Goal: Task Accomplishment & Management: Complete application form

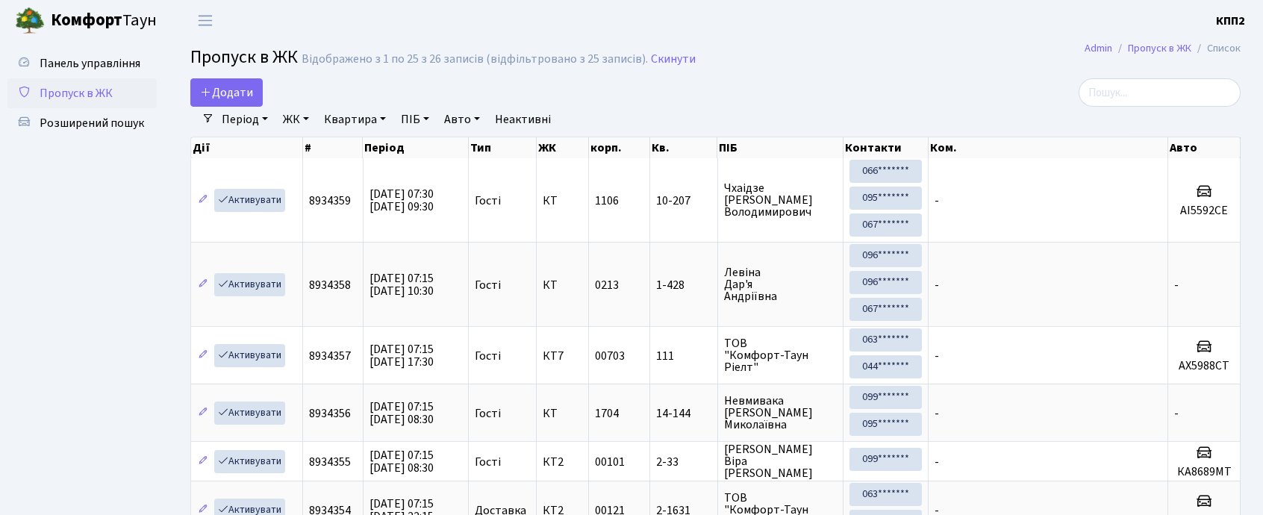
select select "25"
click at [213, 94] on span "Додати" at bounding box center [226, 92] width 53 height 16
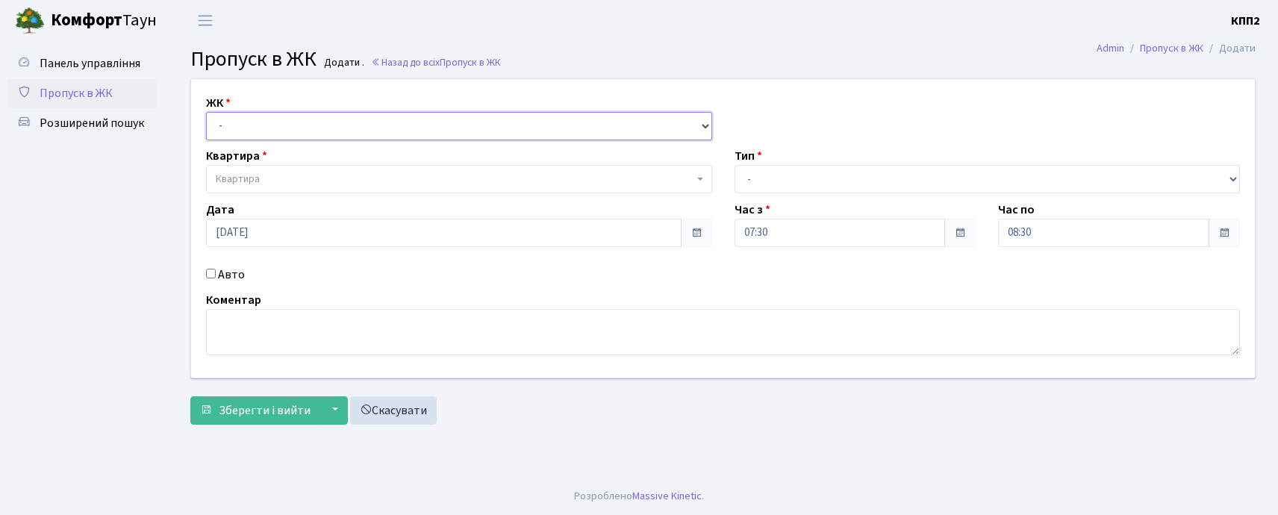
drag, startPoint x: 0, startPoint y: 0, endPoint x: 275, endPoint y: 137, distance: 307.1
click at [278, 126] on select "- КТ, вул. Регенераторна, 4 КТ2, просп. [STREET_ADDRESS] [STREET_ADDRESS] [PERS…" at bounding box center [459, 126] width 506 height 28
click at [206, 112] on select "- КТ, вул. Регенераторна, 4 КТ2, просп. [STREET_ADDRESS] [STREET_ADDRESS] [PERS…" at bounding box center [459, 126] width 506 height 28
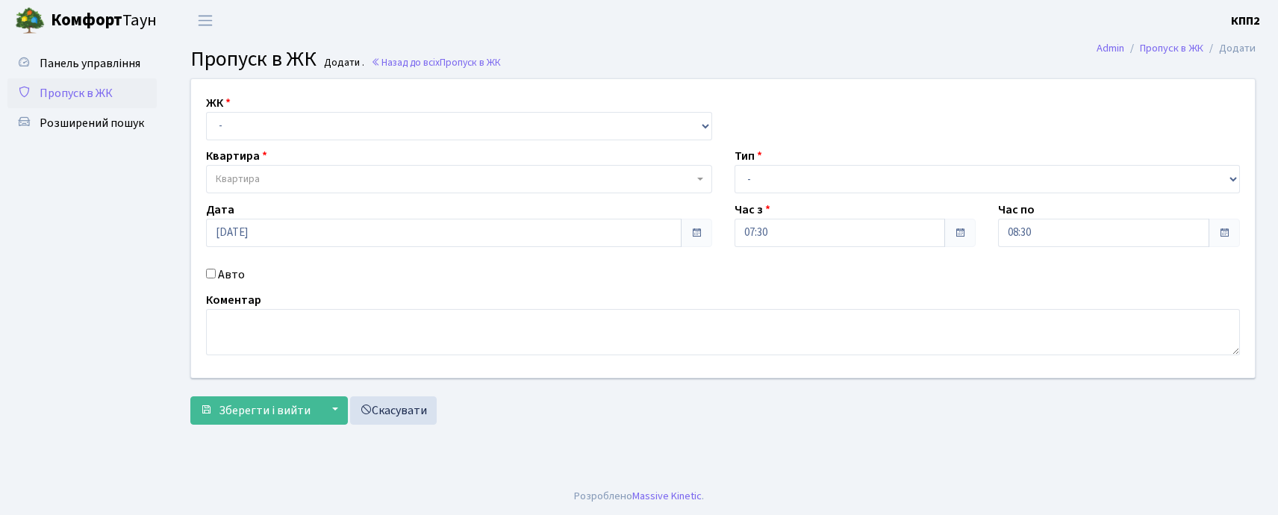
click at [321, 119] on div "ЖК - КТ, вул. Регенераторна, 4 КТ2, просп. [STREET_ADDRESS] [STREET_ADDRESS] [P…" at bounding box center [459, 117] width 528 height 46
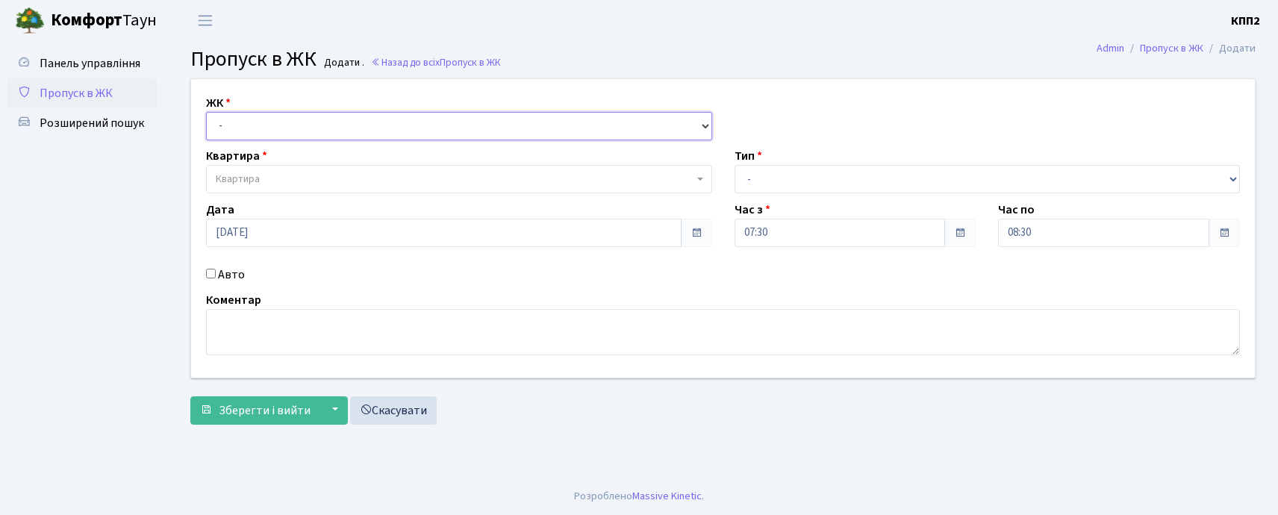
click at [322, 129] on select "- КТ, вул. Регенераторна, 4 КТ2, просп. [STREET_ADDRESS] [STREET_ADDRESS] [PERS…" at bounding box center [459, 126] width 506 height 28
select select "271"
click at [206, 112] on select "- КТ, вул. Регенераторна, 4 КТ2, просп. Соборності, 17 КТ3, вул. Березнева, 16 …" at bounding box center [459, 126] width 506 height 28
select select
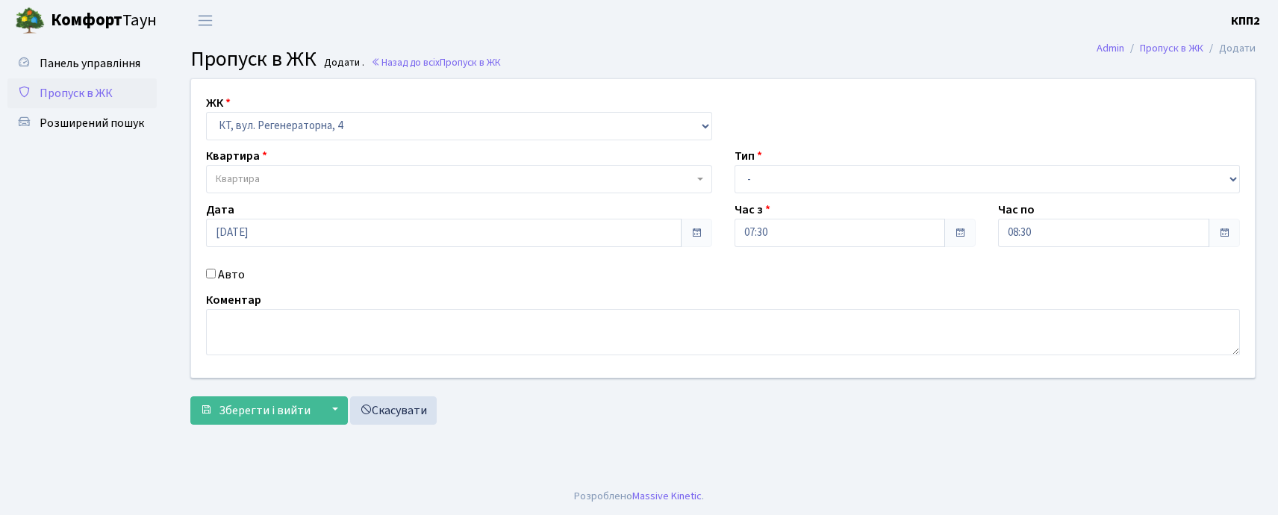
click at [319, 166] on span "Квартира" at bounding box center [459, 179] width 506 height 28
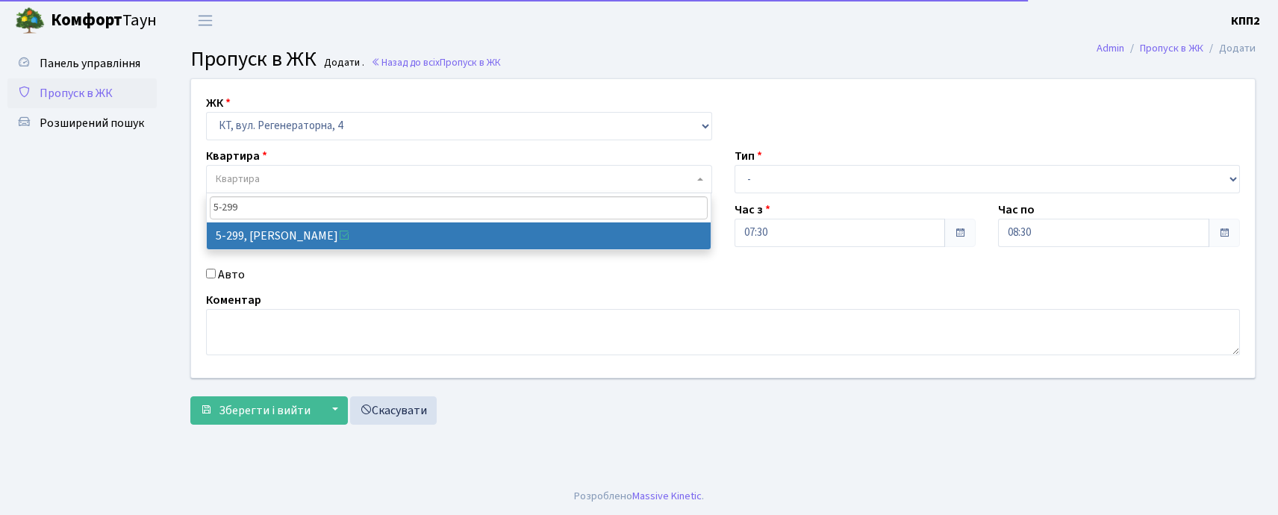
type input "5-299"
select select "2222"
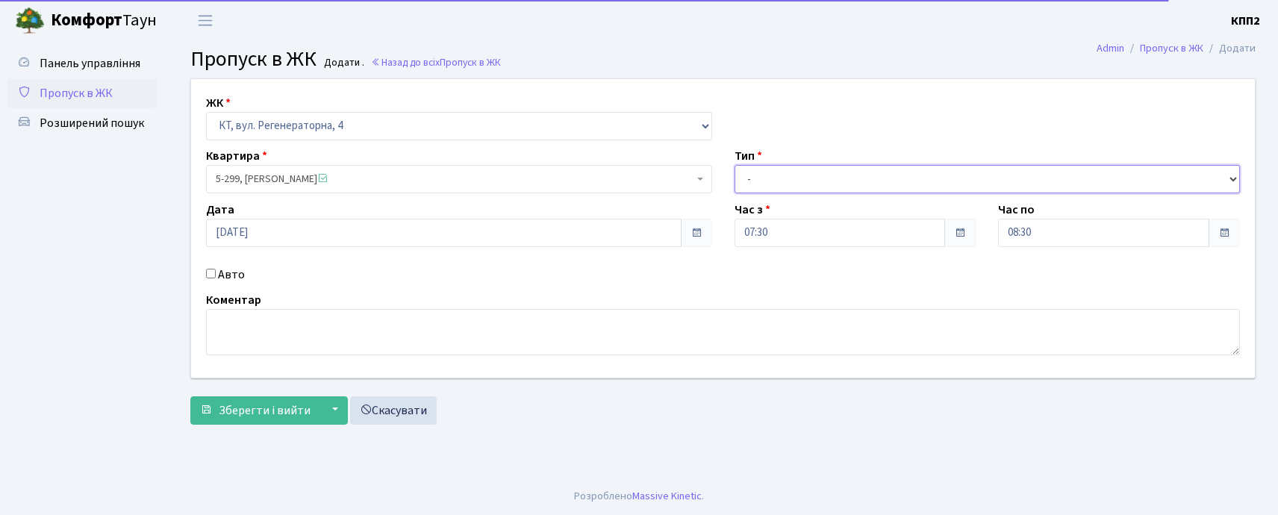
click at [784, 177] on select "- Доставка Таксі Гості Сервіс" at bounding box center [988, 179] width 506 height 28
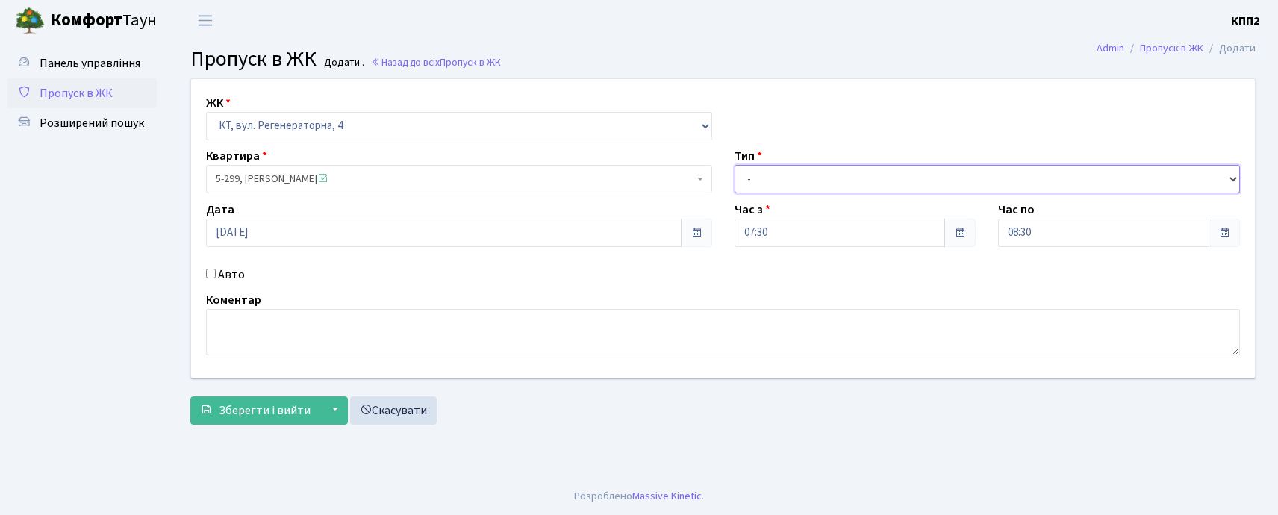
click at [735, 165] on select "- Доставка Таксі Гості Сервіс" at bounding box center [988, 179] width 506 height 28
click at [784, 182] on select "- Доставка Таксі Гості Сервіс" at bounding box center [988, 179] width 506 height 28
select select "1"
click at [735, 165] on select "- Доставка Таксі Гості Сервіс" at bounding box center [988, 179] width 506 height 28
click at [210, 276] on input "Авто" at bounding box center [211, 274] width 10 height 10
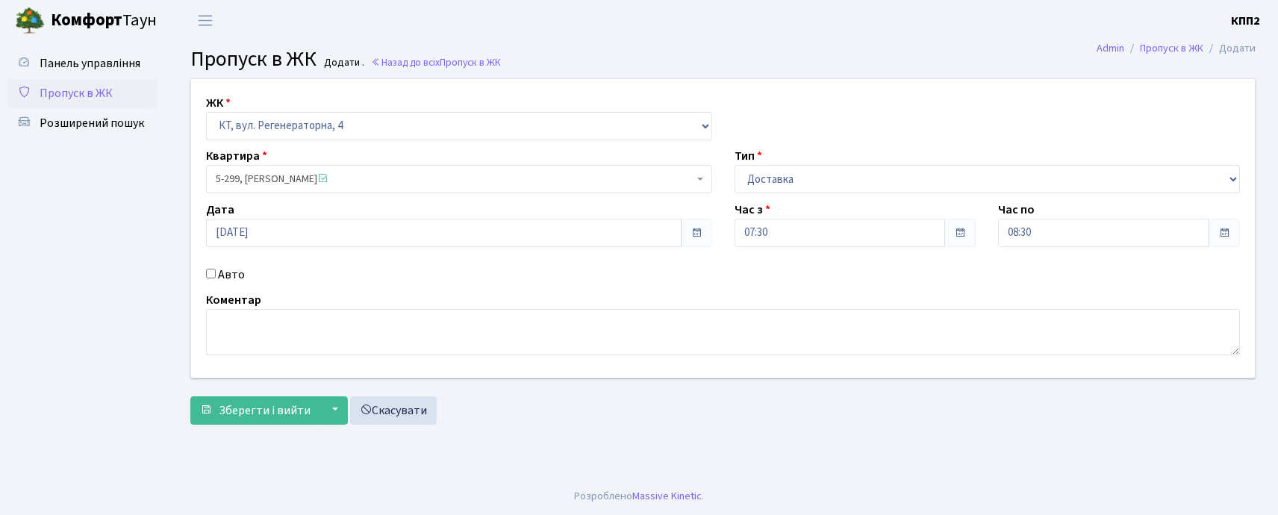
checkbox input "true"
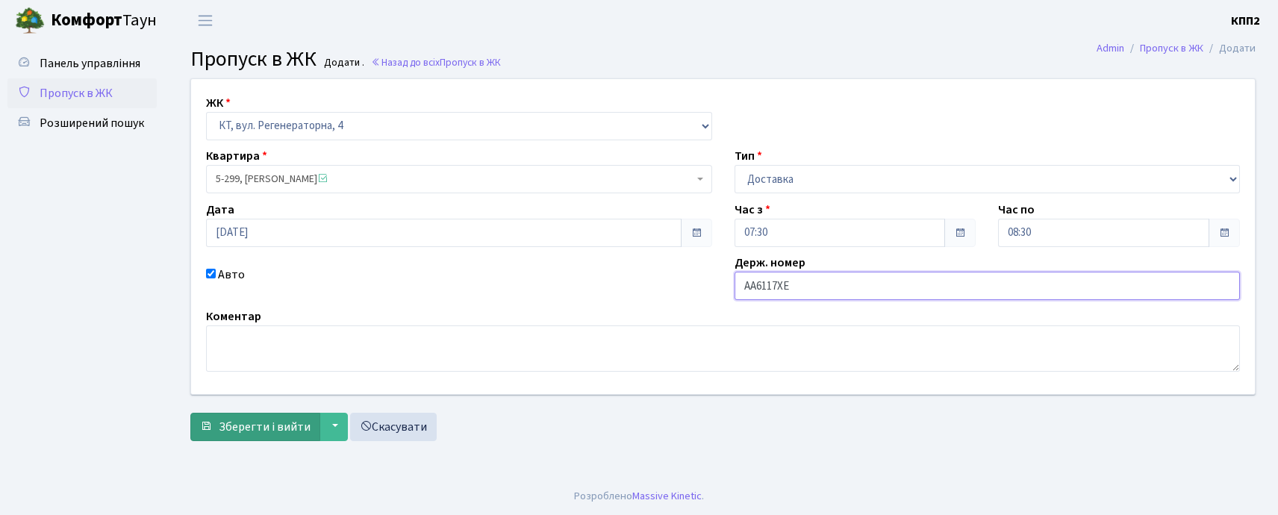
type input "АА6117ХЕ"
click at [246, 434] on span "Зберегти і вийти" at bounding box center [265, 427] width 92 height 16
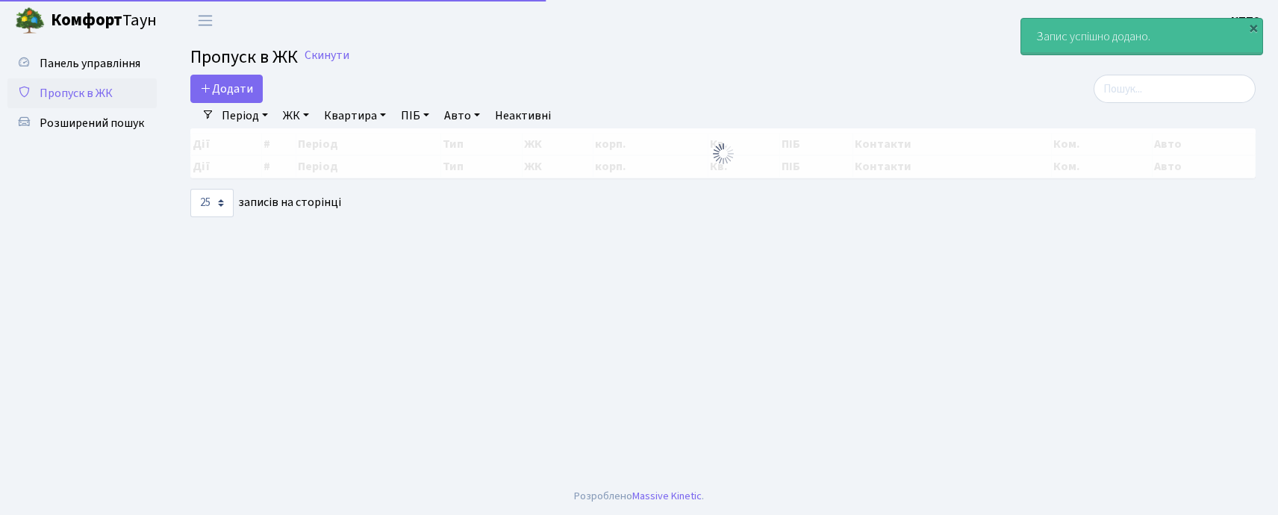
select select "25"
